Goal: Transaction & Acquisition: Purchase product/service

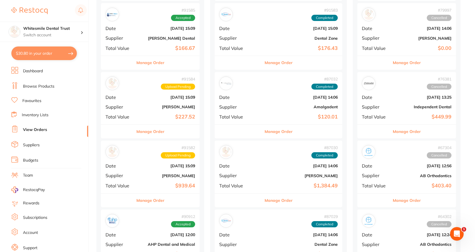
scroll to position [199, 0]
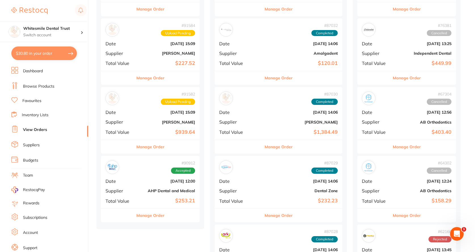
click at [156, 121] on b "[PERSON_NAME]" at bounding box center [166, 122] width 57 height 5
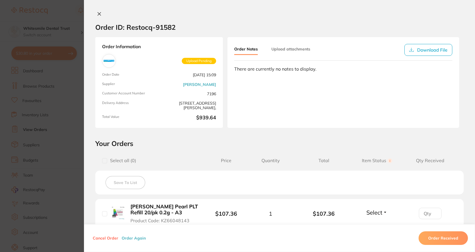
scroll to position [28, 0]
drag, startPoint x: 61, startPoint y: 3, endPoint x: 67, endPoint y: 14, distance: 12.6
click at [62, 5] on section "Order ID: Restocq- 91582 Order Information Upload Pending Order Date [DATE] 15:…" at bounding box center [237, 126] width 475 height 252
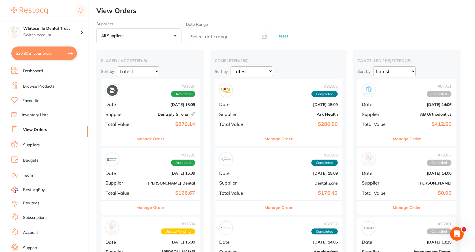
click at [40, 89] on link "Browse Products" at bounding box center [38, 87] width 31 height 6
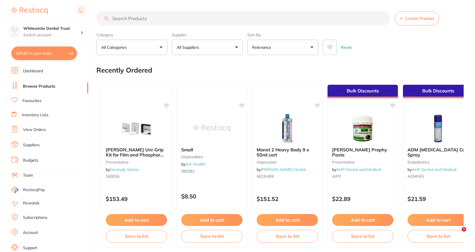
click at [153, 18] on input "search" at bounding box center [243, 18] width 294 height 14
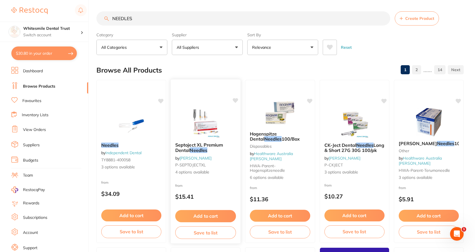
type input "NEEDLES"
click at [192, 169] on div "Septoject XL Premium Dental Needles by [PERSON_NAME] P-SEPTOJECTXL 4 options av…" at bounding box center [206, 159] width 70 height 42
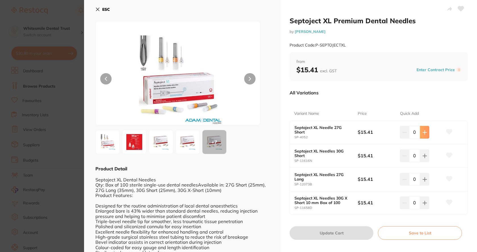
click at [421, 136] on button at bounding box center [424, 132] width 9 height 12
click at [422, 135] on button at bounding box center [424, 132] width 9 height 12
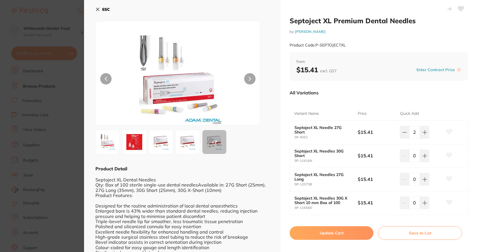
click at [305, 156] on b "Septoject XL Needles 30G Short" at bounding box center [322, 153] width 57 height 9
click at [406, 133] on button at bounding box center [403, 132] width 9 height 12
type input "0"
click at [422, 157] on icon at bounding box center [424, 156] width 5 height 5
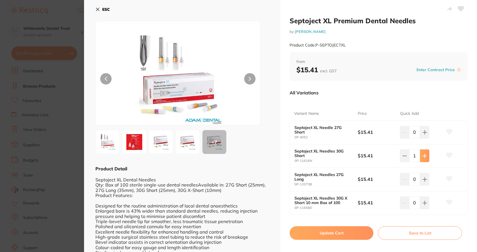
click at [422, 157] on icon at bounding box center [424, 156] width 5 height 5
type input "2"
click at [325, 232] on button "Update Cart" at bounding box center [331, 233] width 84 height 14
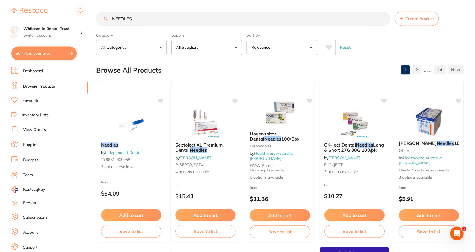
scroll to position [0, 0]
